Goal: Information Seeking & Learning: Learn about a topic

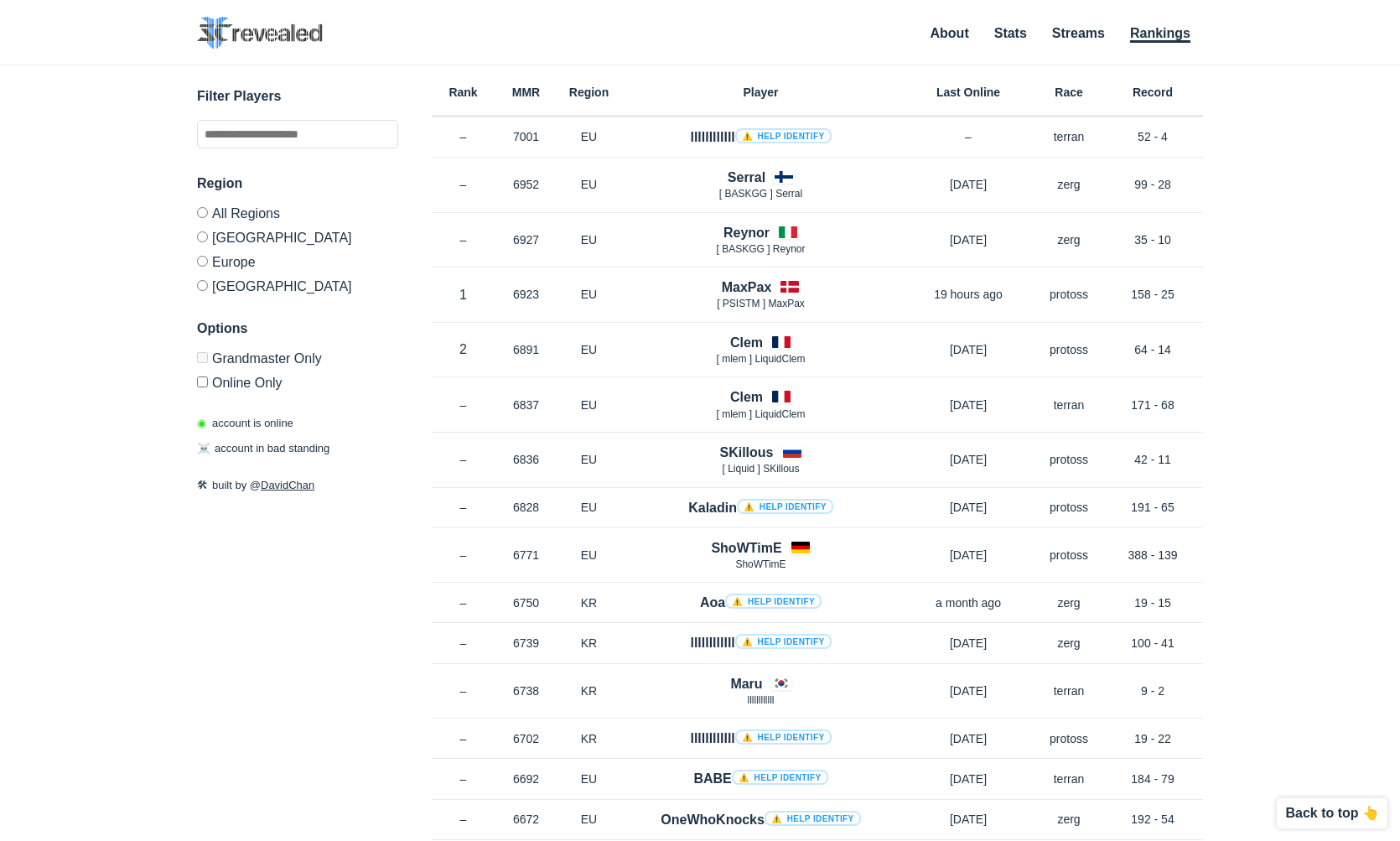
click at [292, 238] on label "[GEOGRAPHIC_DATA]" at bounding box center [297, 237] width 201 height 25
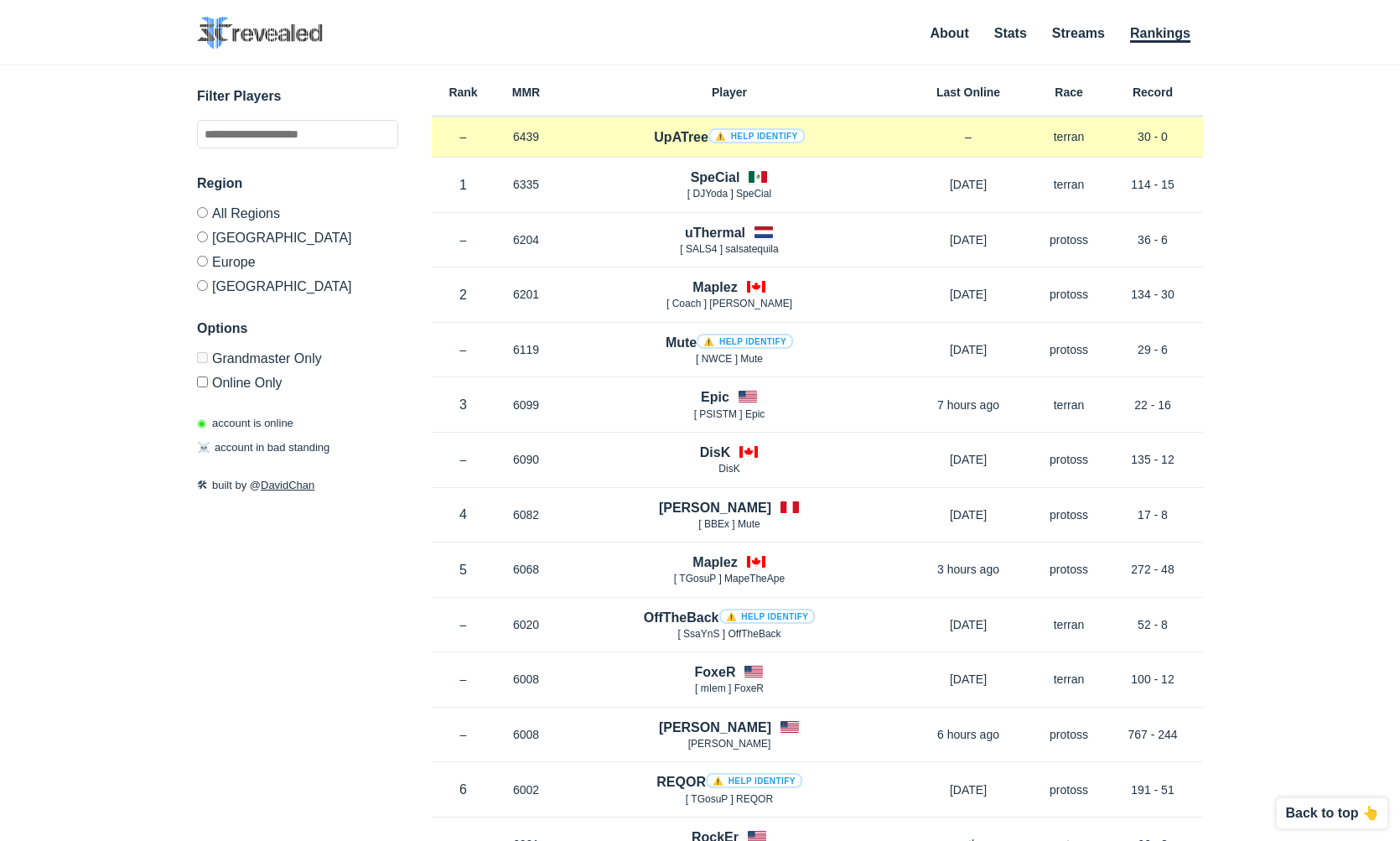
drag, startPoint x: 516, startPoint y: 132, endPoint x: 546, endPoint y: 133, distance: 30.0
click at [546, 133] on p "6439" at bounding box center [526, 137] width 63 height 17
click at [724, 140] on link "⚠️ Help identify" at bounding box center [756, 136] width 96 height 15
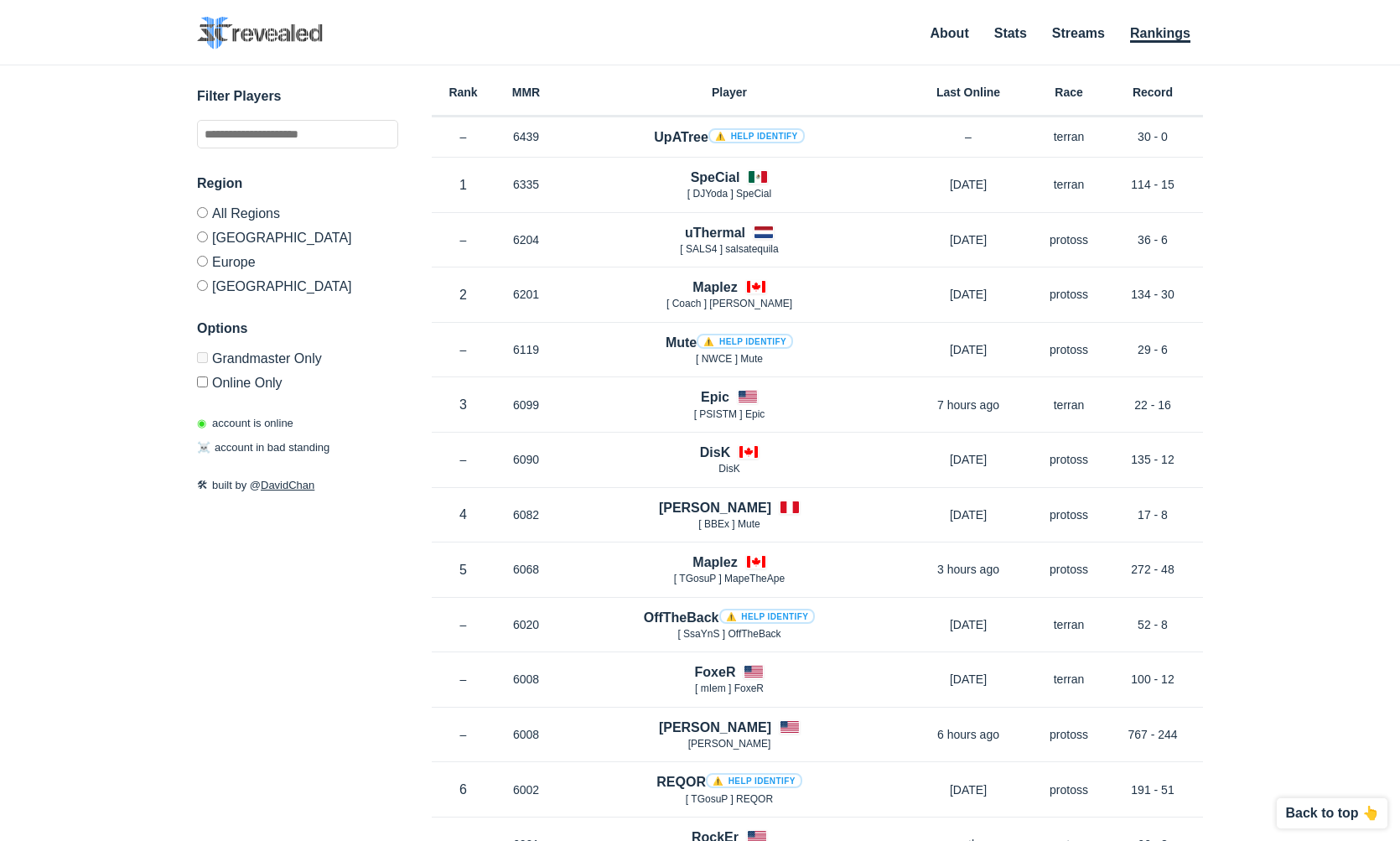
click at [233, 362] on label "Grandmaster Only" at bounding box center [297, 360] width 201 height 17
click at [1027, 31] on link "Stats" at bounding box center [1010, 34] width 32 height 17
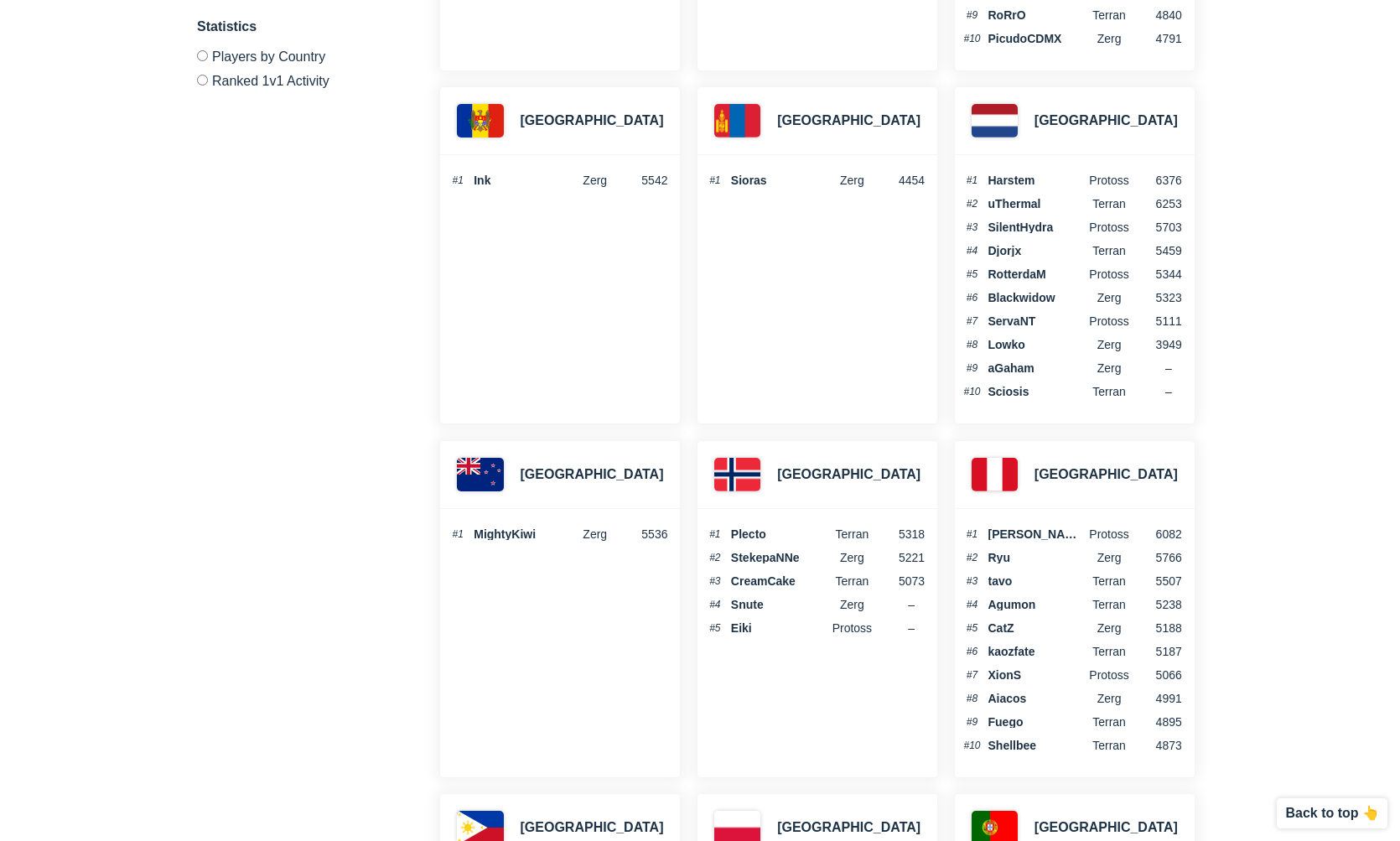
scroll to position [3445, 0]
drag, startPoint x: 1025, startPoint y: 379, endPoint x: 981, endPoint y: 170, distance: 213.6
click at [981, 173] on ol "#1 Harstem protoss 6376 #2 uThermal Terran 6253 #3 SilentHydra Protoss 5703 #4 …" at bounding box center [1072, 286] width 235 height 228
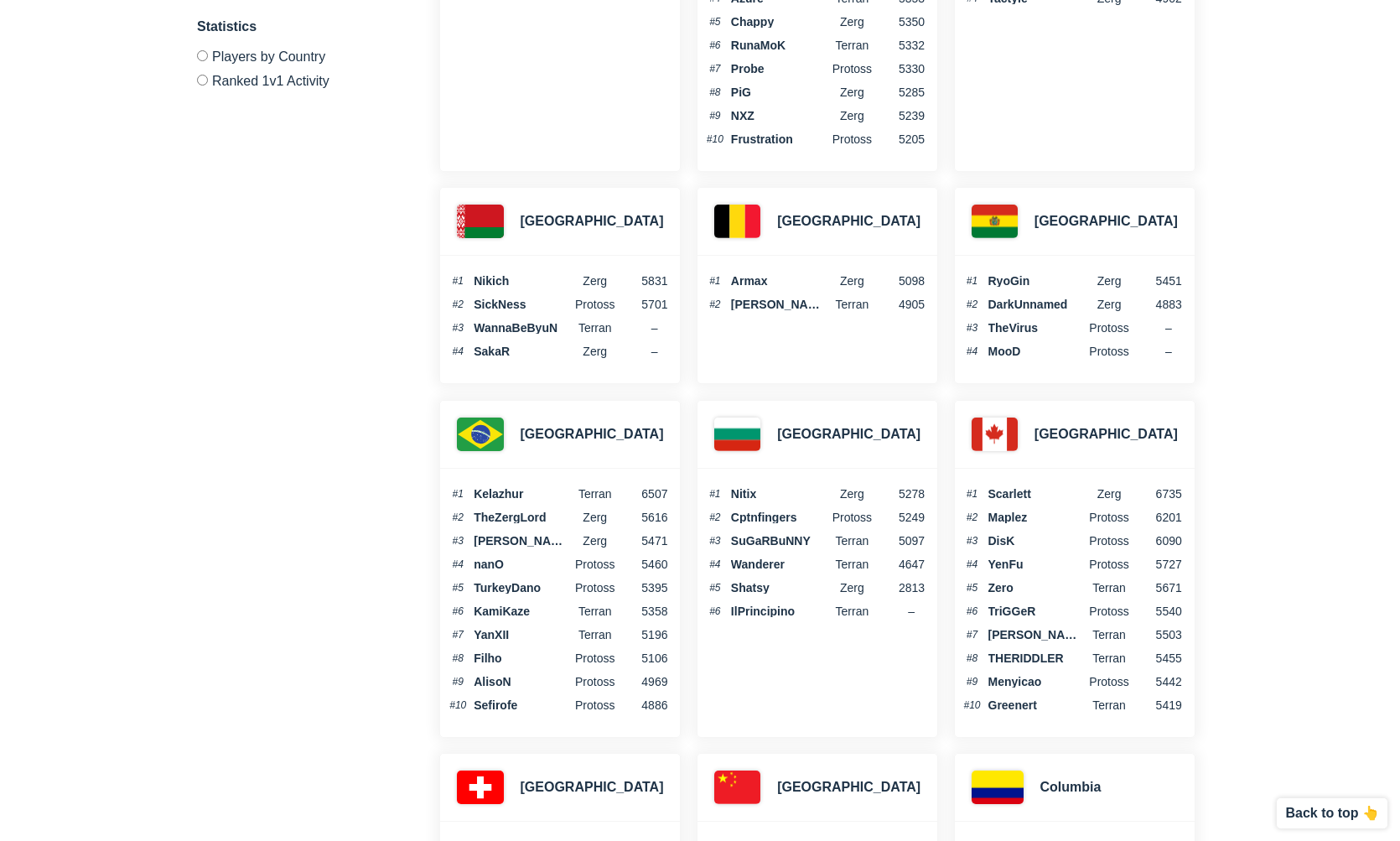
scroll to position [0, 0]
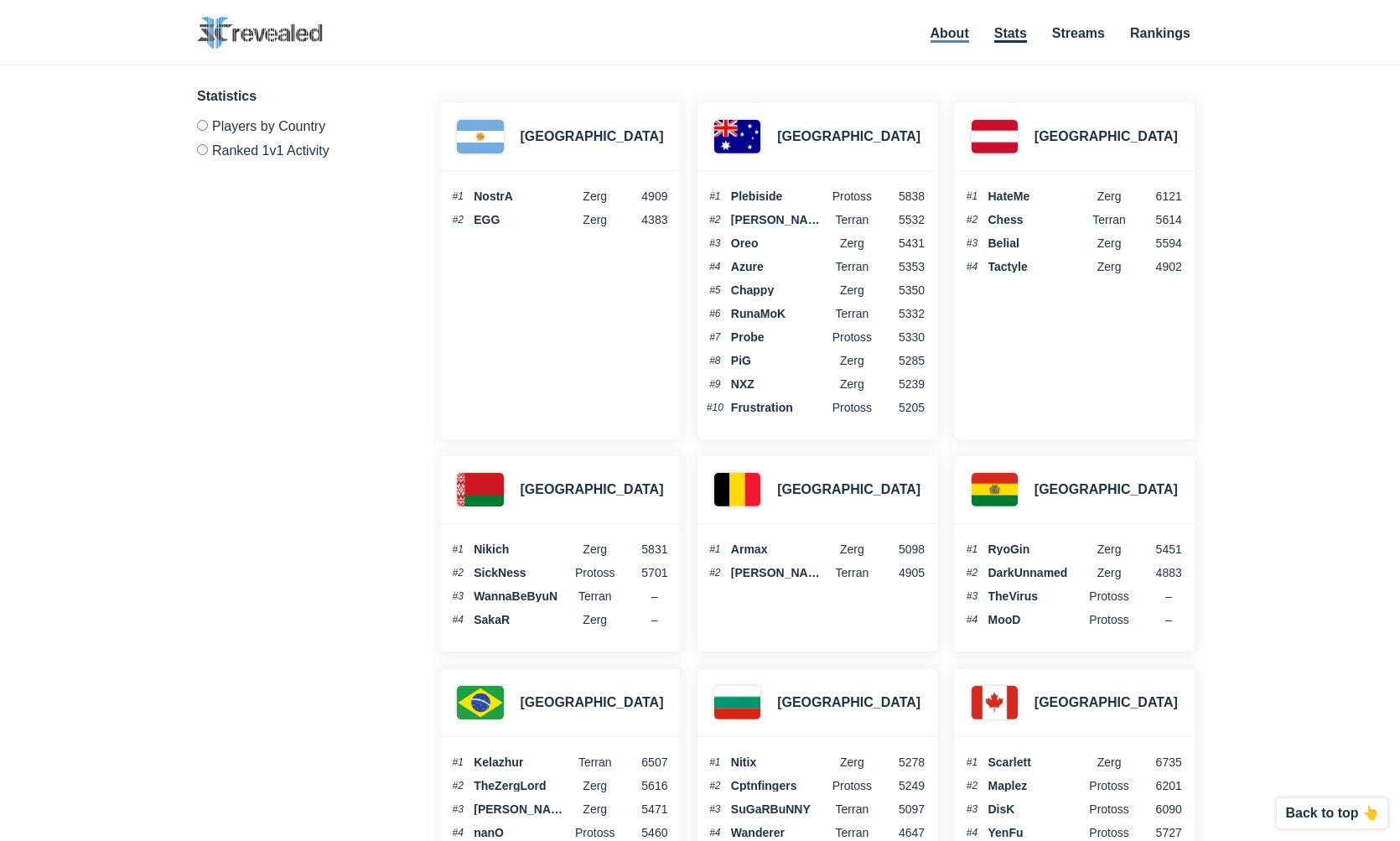
click at [959, 31] on link "About" at bounding box center [950, 34] width 38 height 17
